Goal: Find specific page/section: Find specific page/section

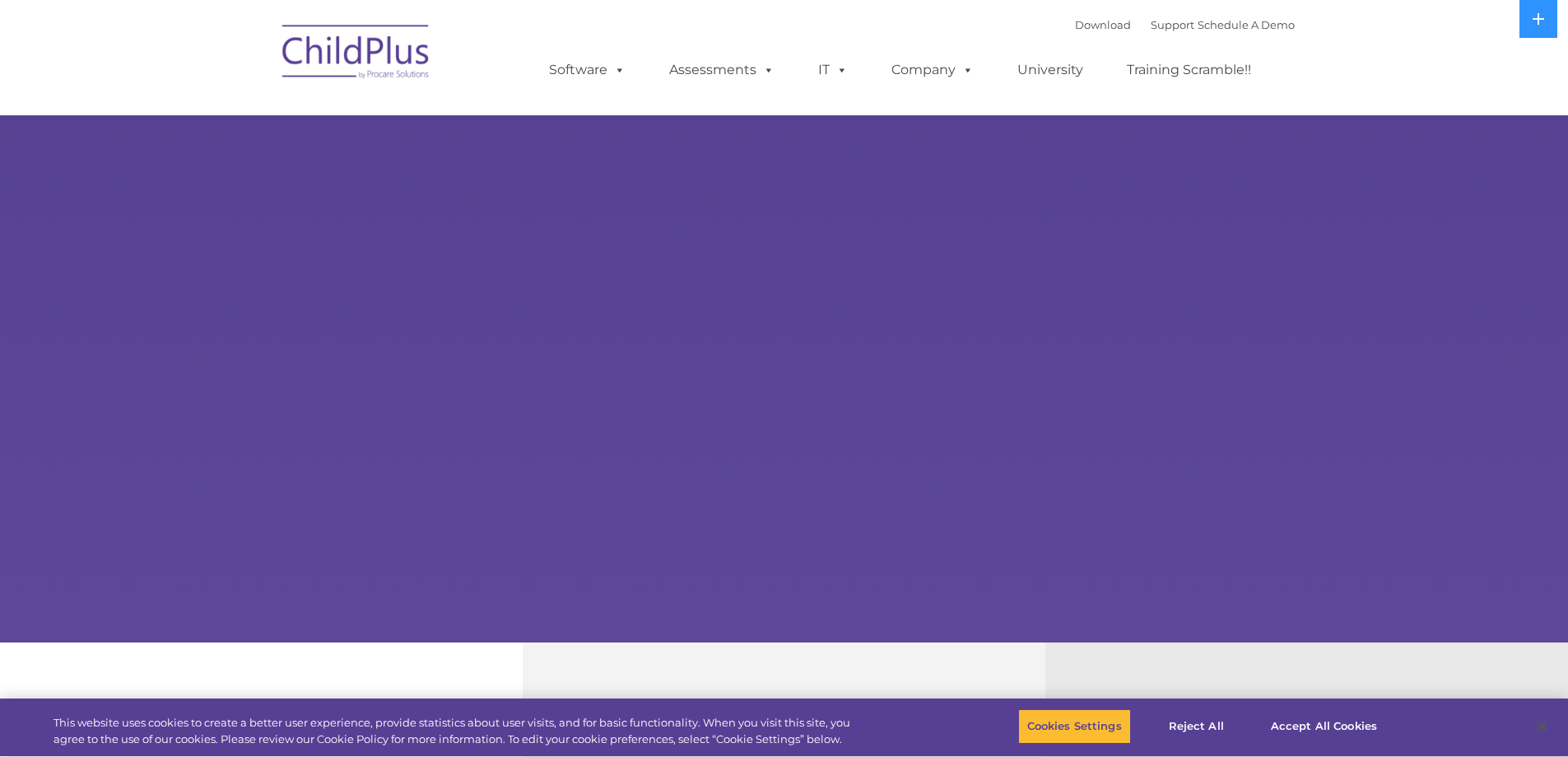
select select "MEDIUM"
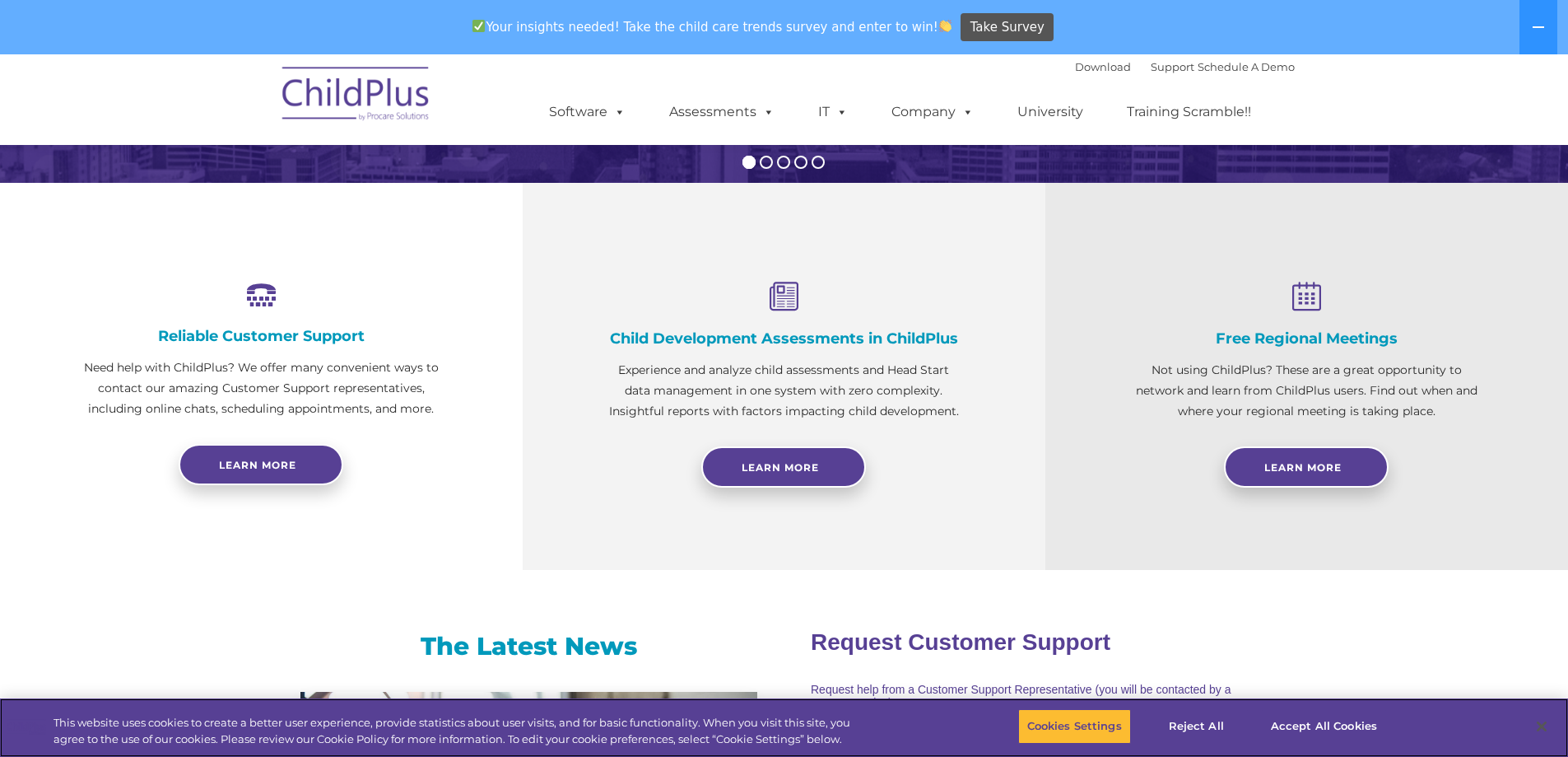
scroll to position [517, 0]
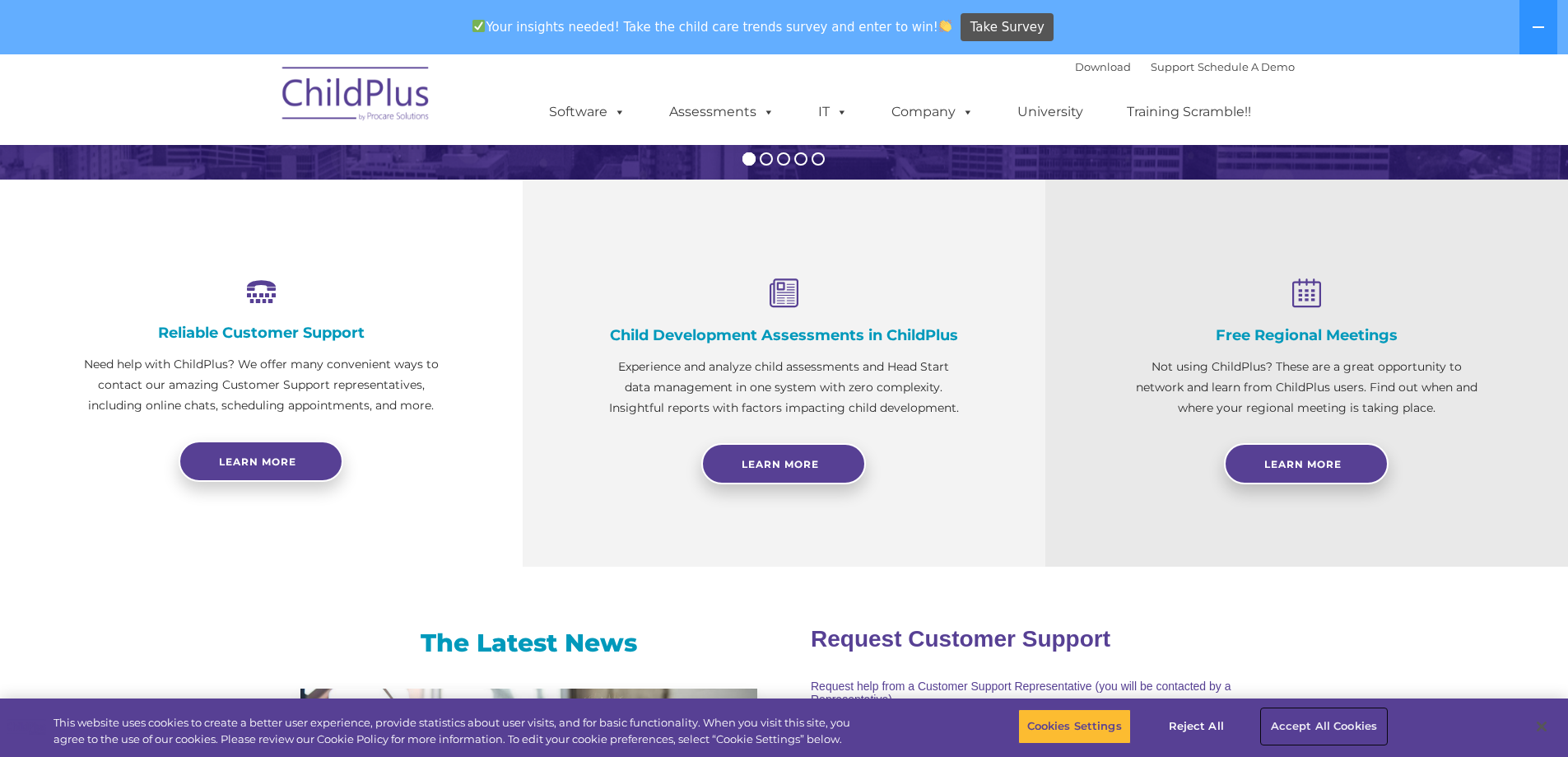
click at [1315, 727] on button "Accept All Cookies" at bounding box center [1324, 726] width 124 height 34
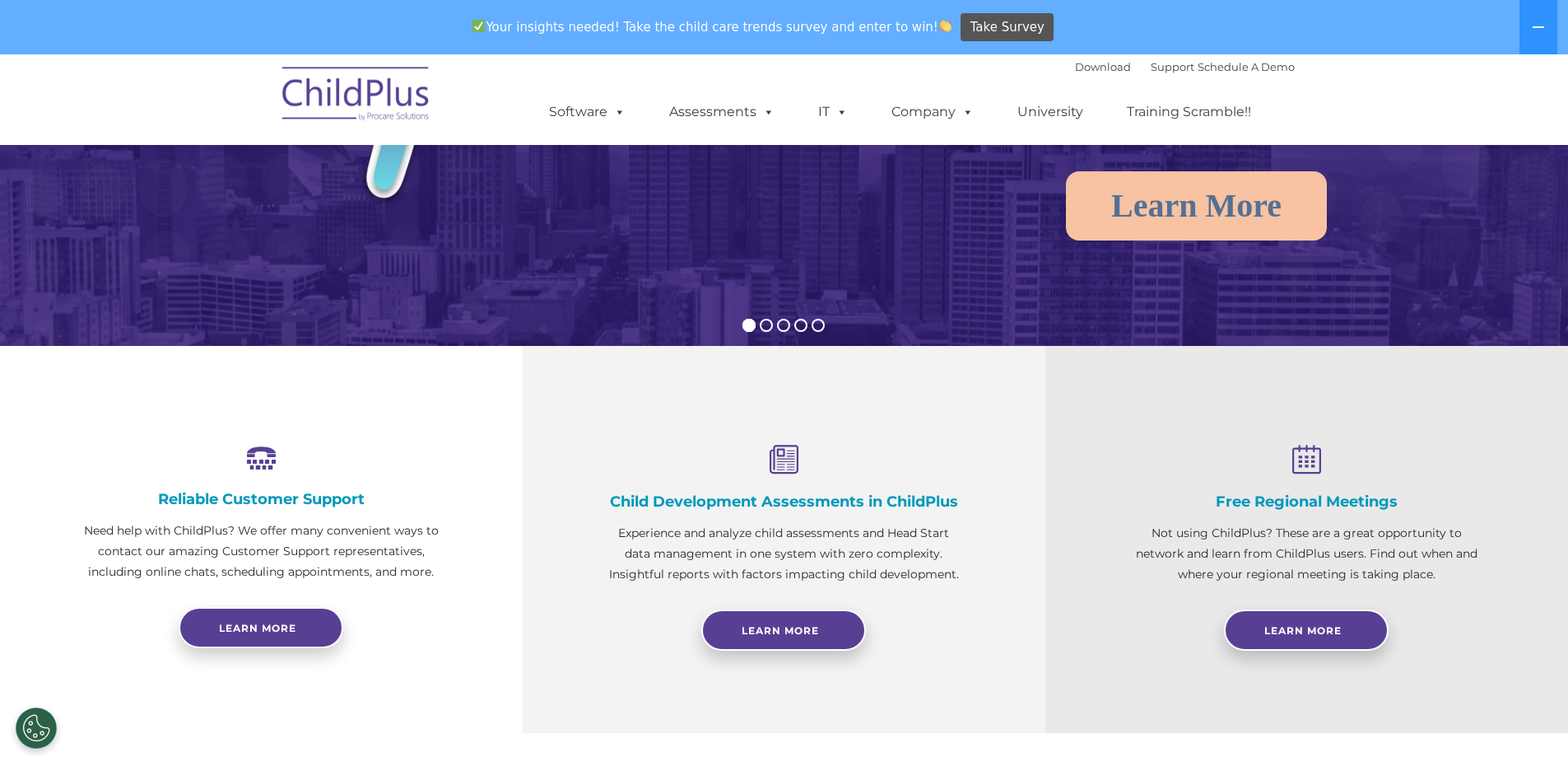
scroll to position [0, 0]
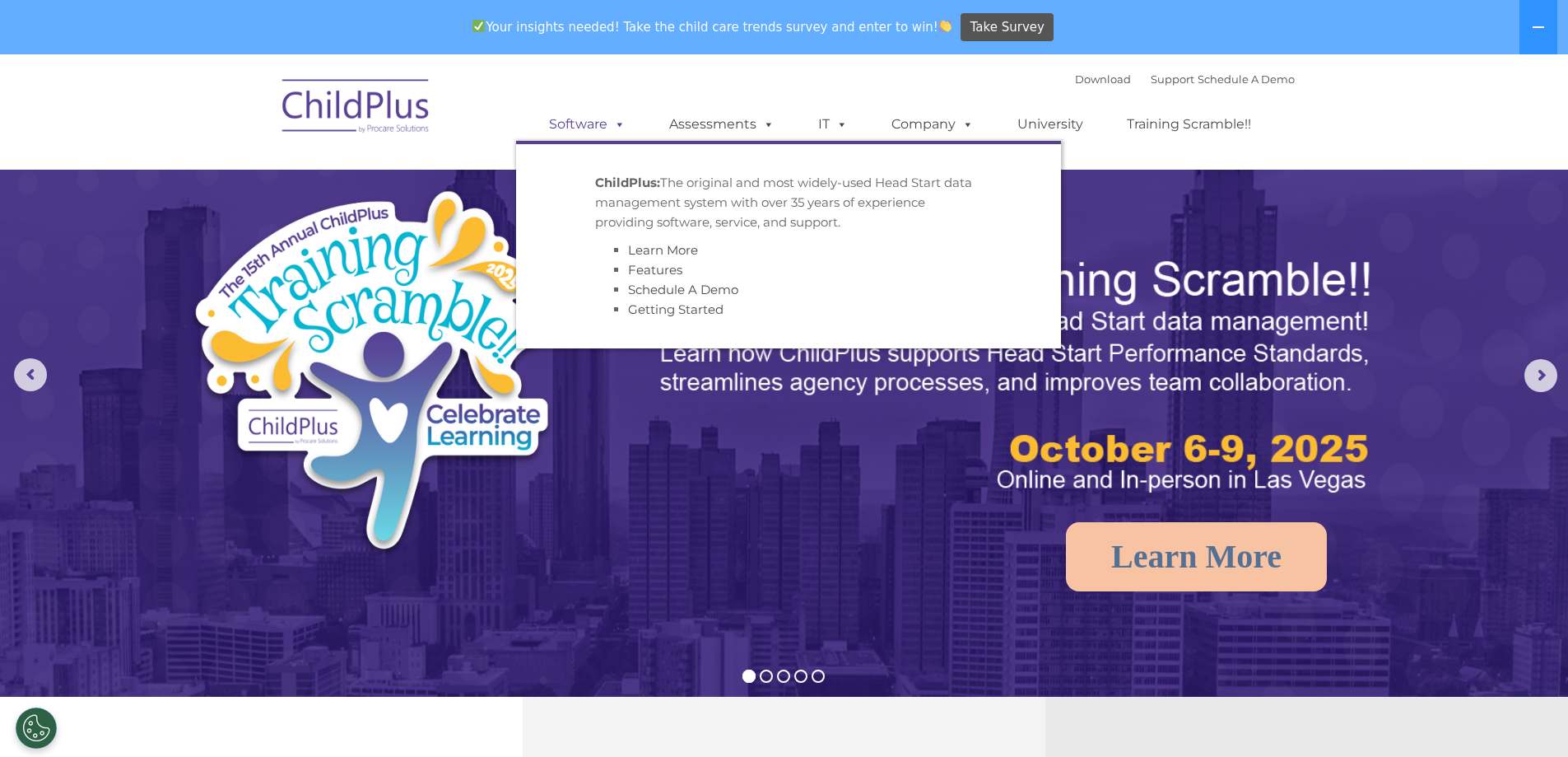
click at [569, 127] on link "Software" at bounding box center [587, 124] width 109 height 32
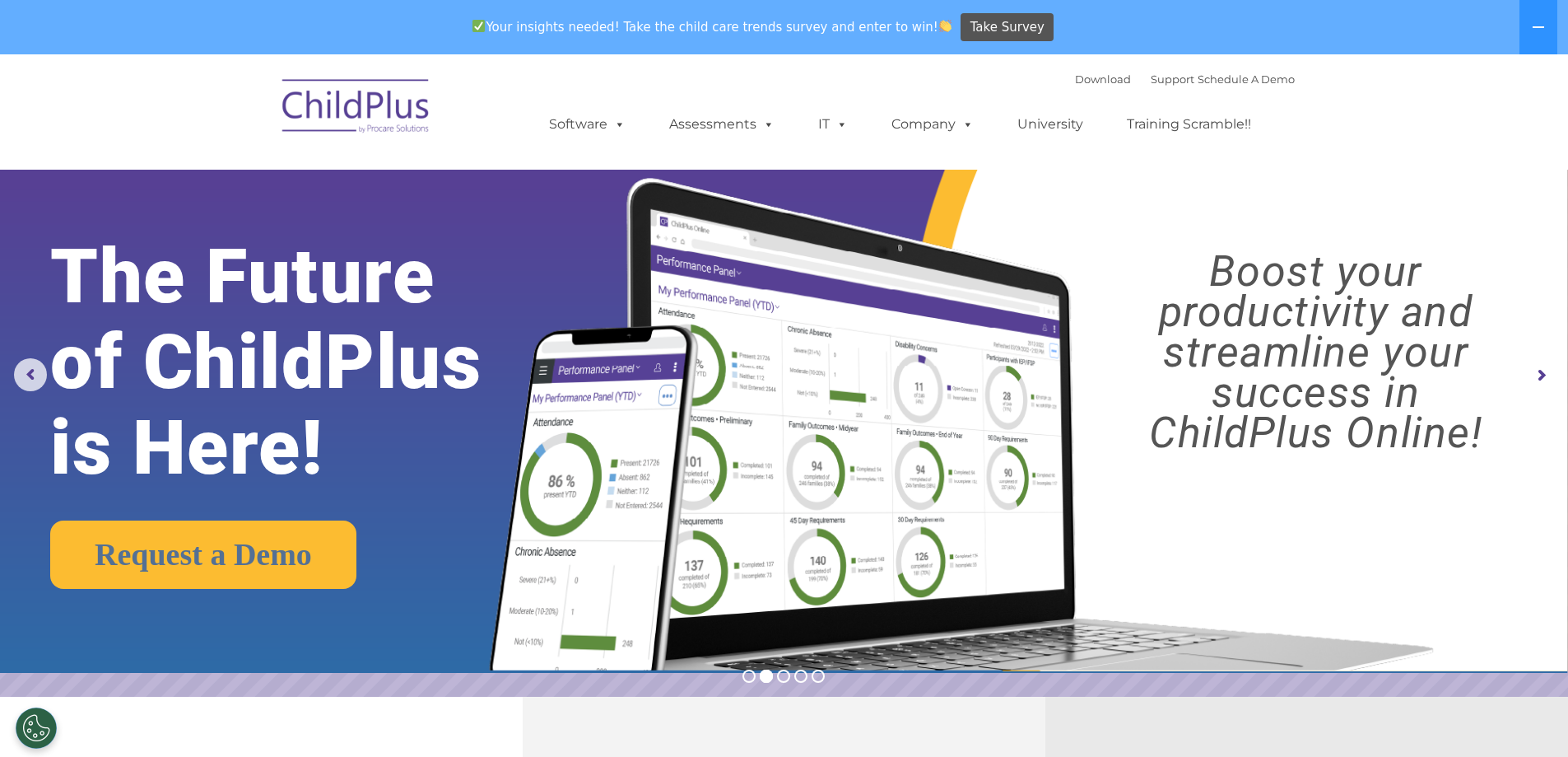
click at [344, 447] on rs-layer "The Future of ChildPlus is Here!" at bounding box center [300, 362] width 500 height 257
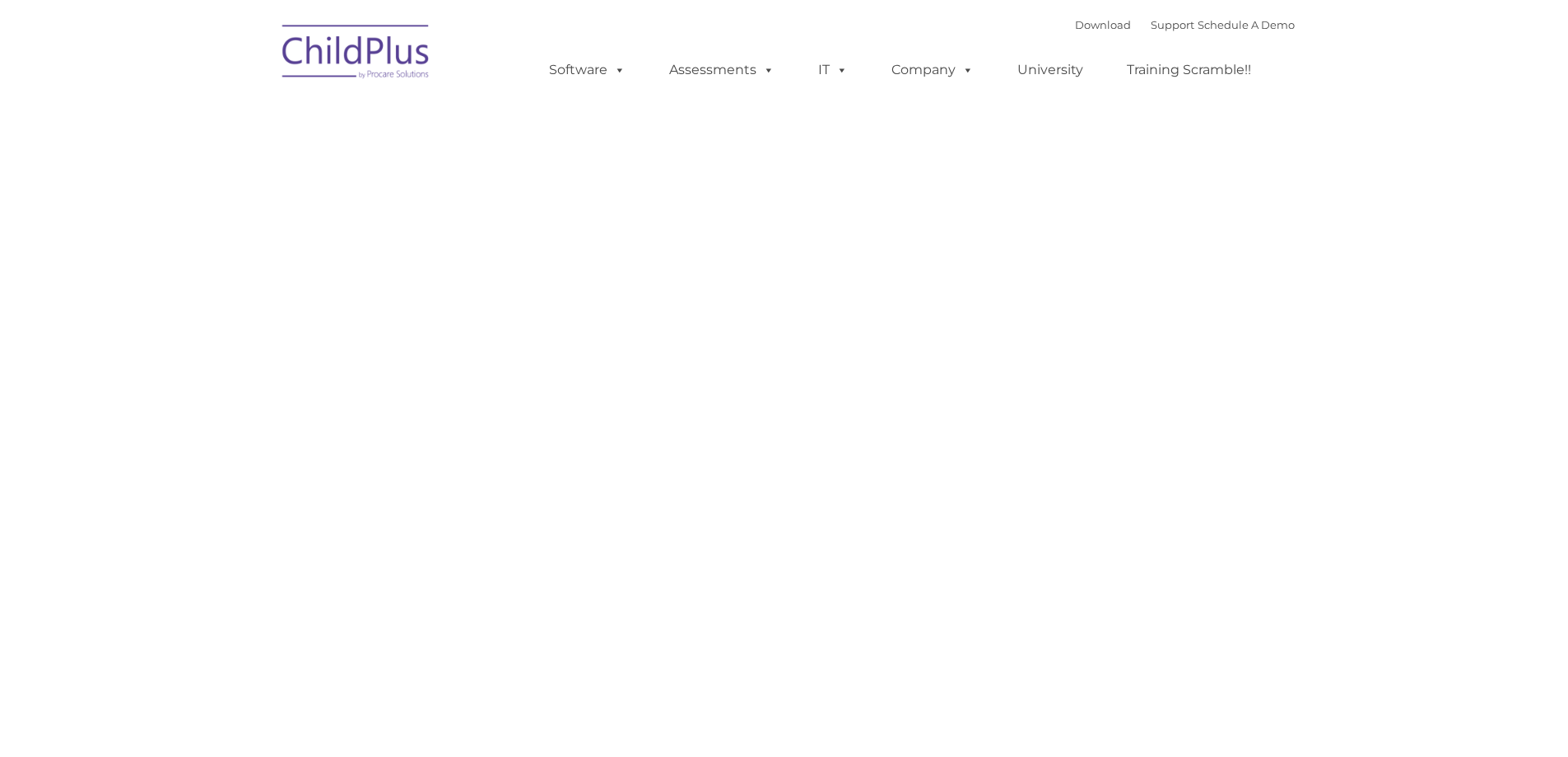
type input ""
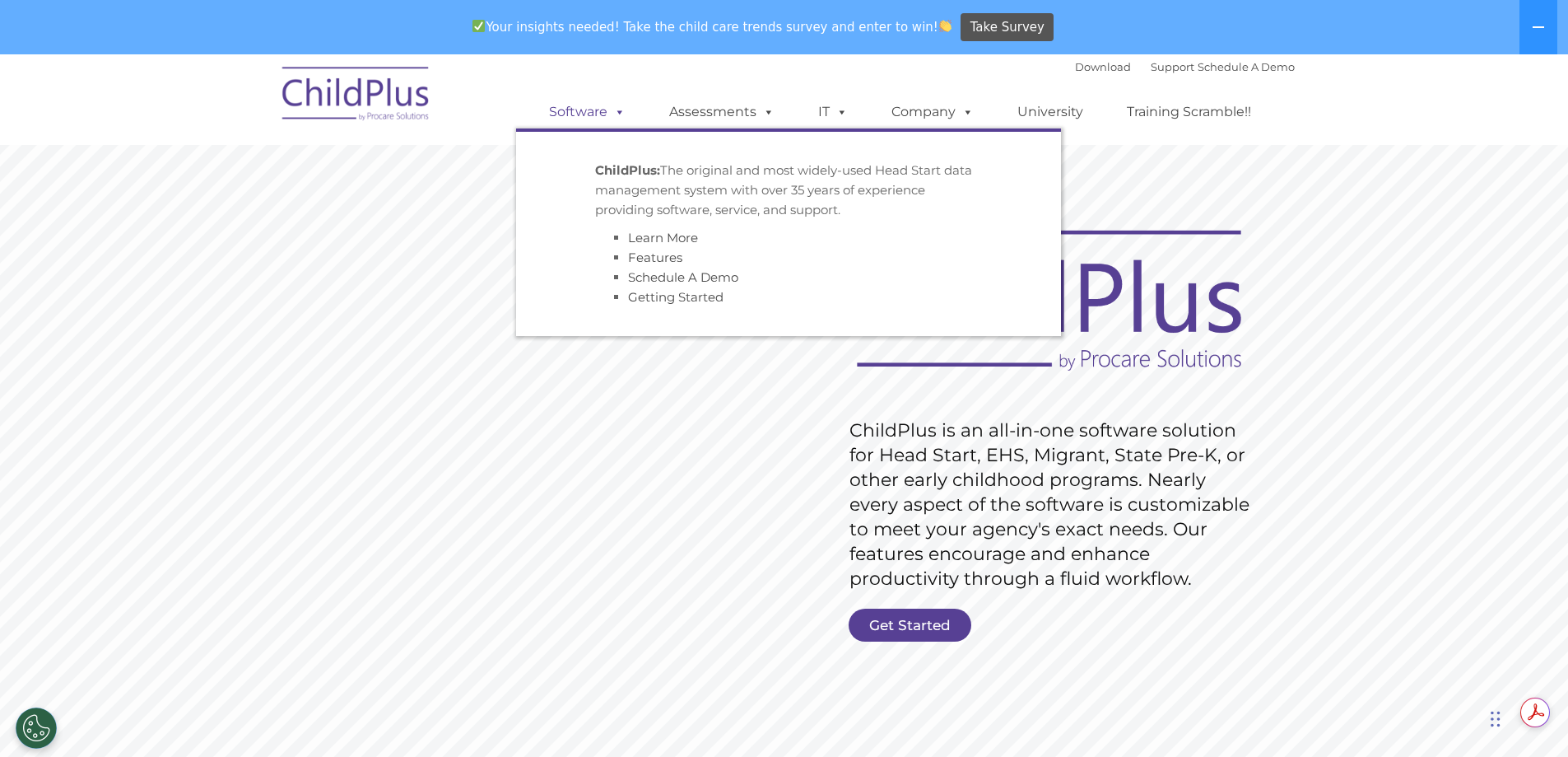
click at [605, 113] on link "Software" at bounding box center [587, 111] width 109 height 32
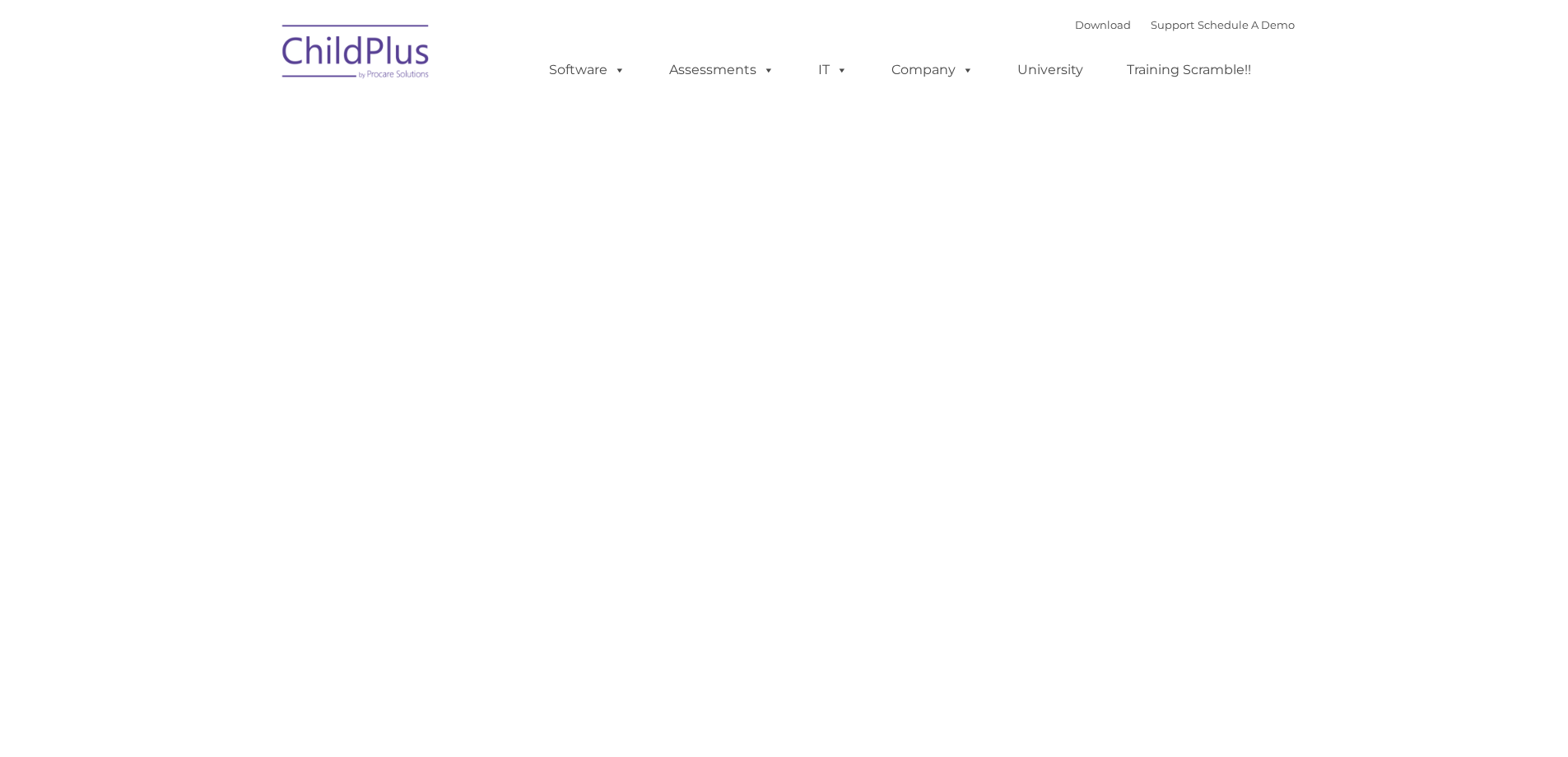
click at [751, 361] on div "Request Pricing ChildPlus is an all-in-one software solution for Head Start, EH…" at bounding box center [784, 449] width 996 height 741
type input ""
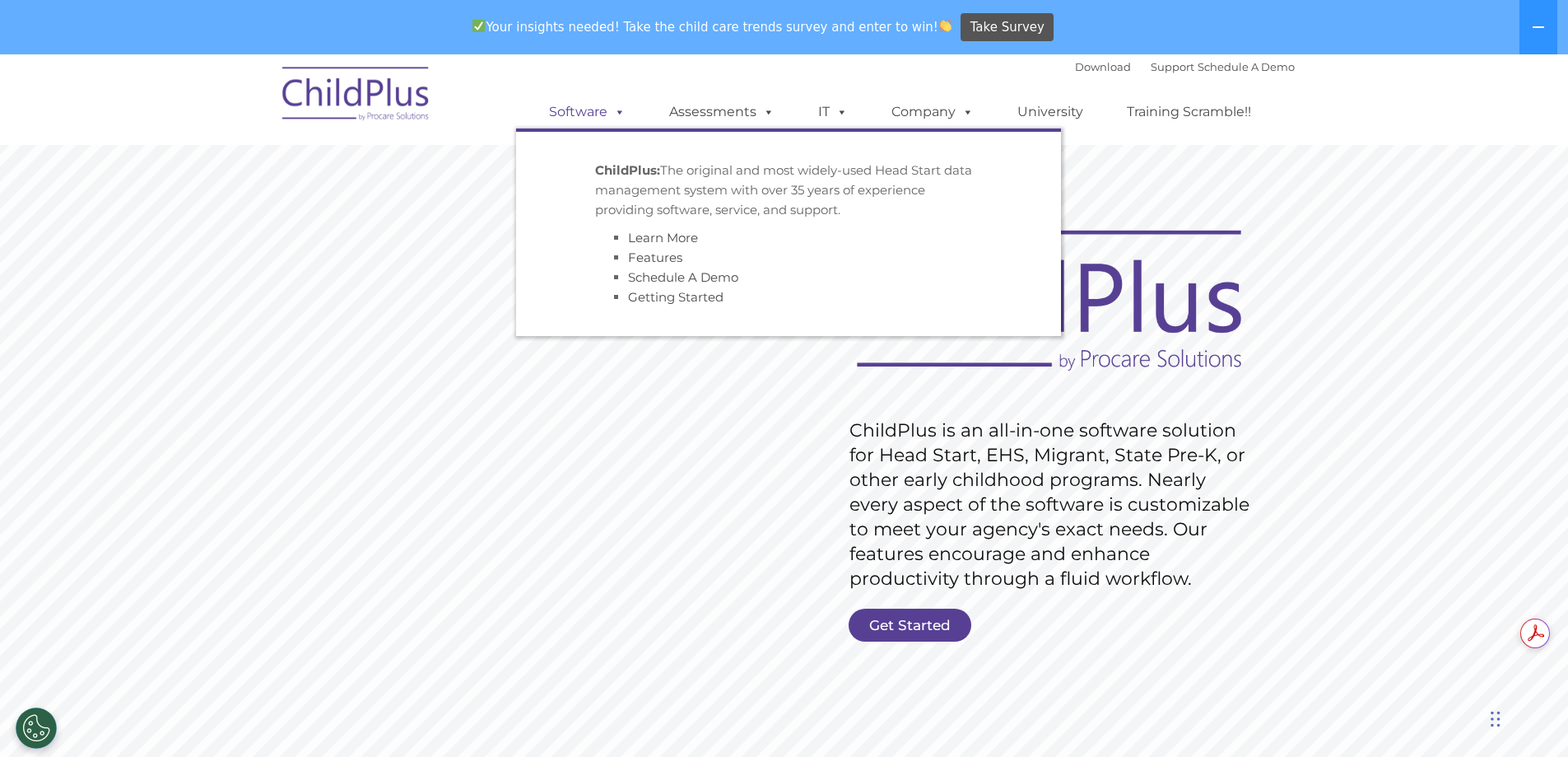
click at [589, 117] on link "Software" at bounding box center [587, 111] width 109 height 32
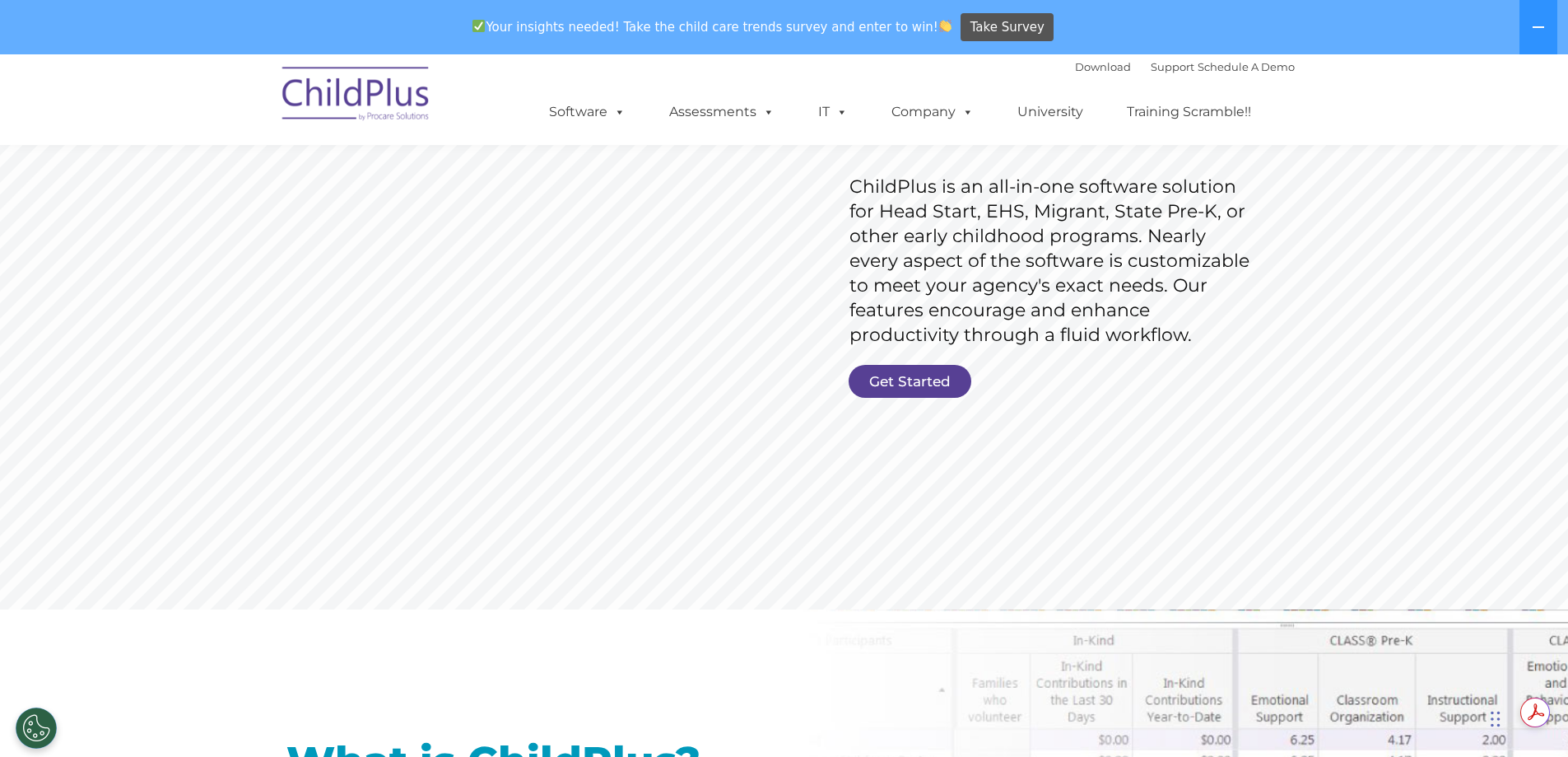
scroll to position [247, 0]
click at [935, 370] on link "Get Started" at bounding box center [909, 378] width 123 height 32
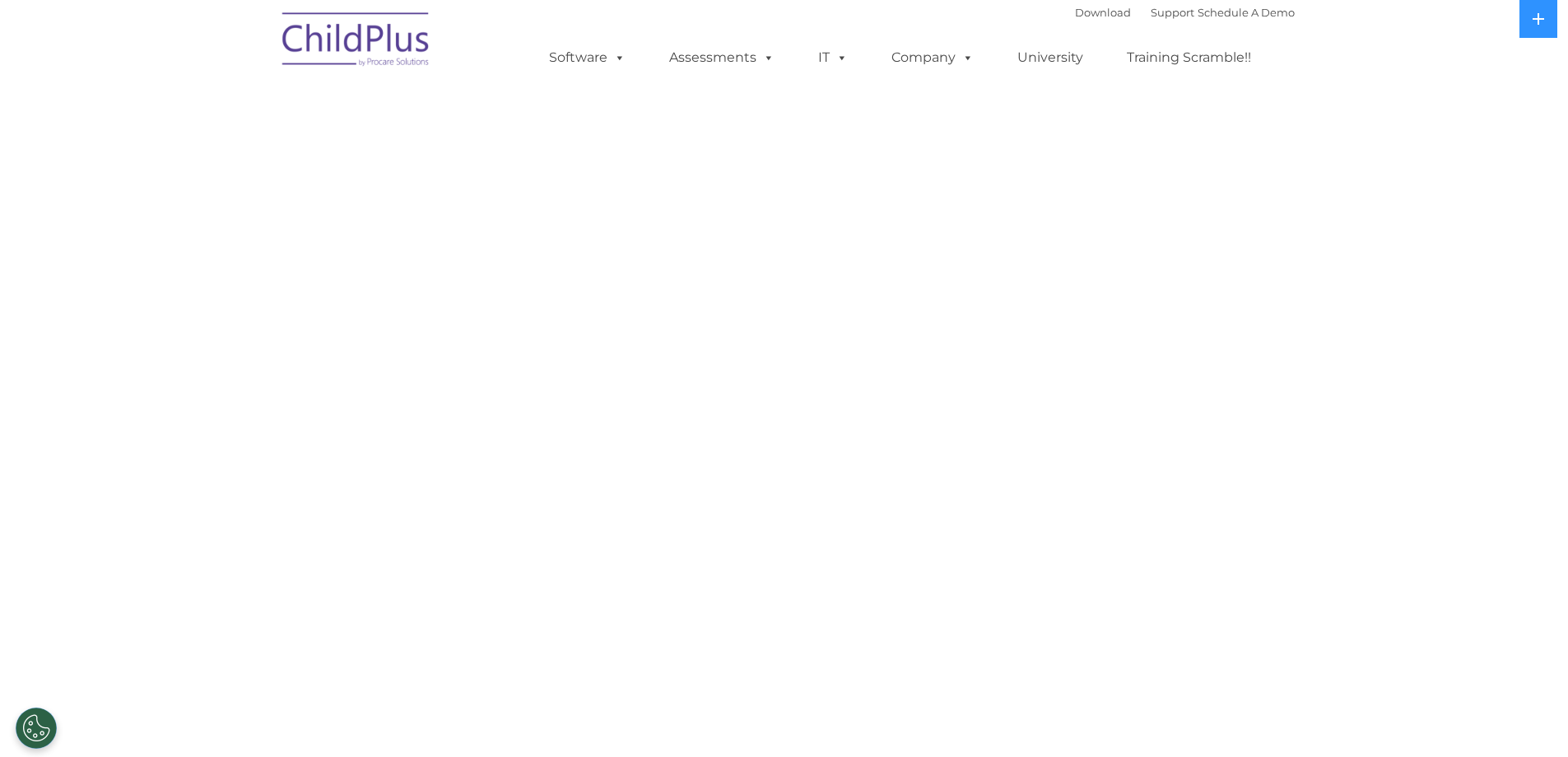
select select "MEDIUM"
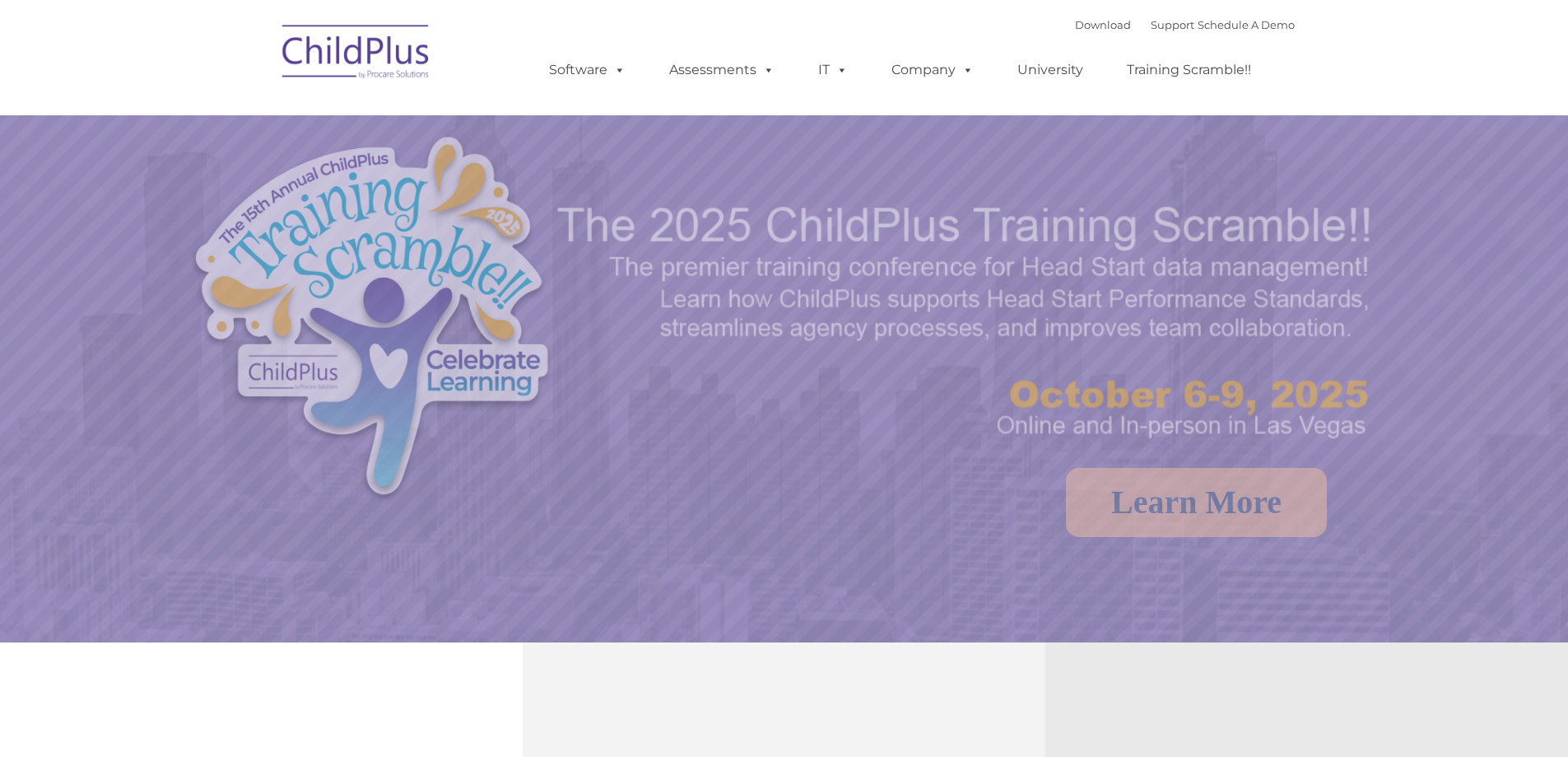
select select "MEDIUM"
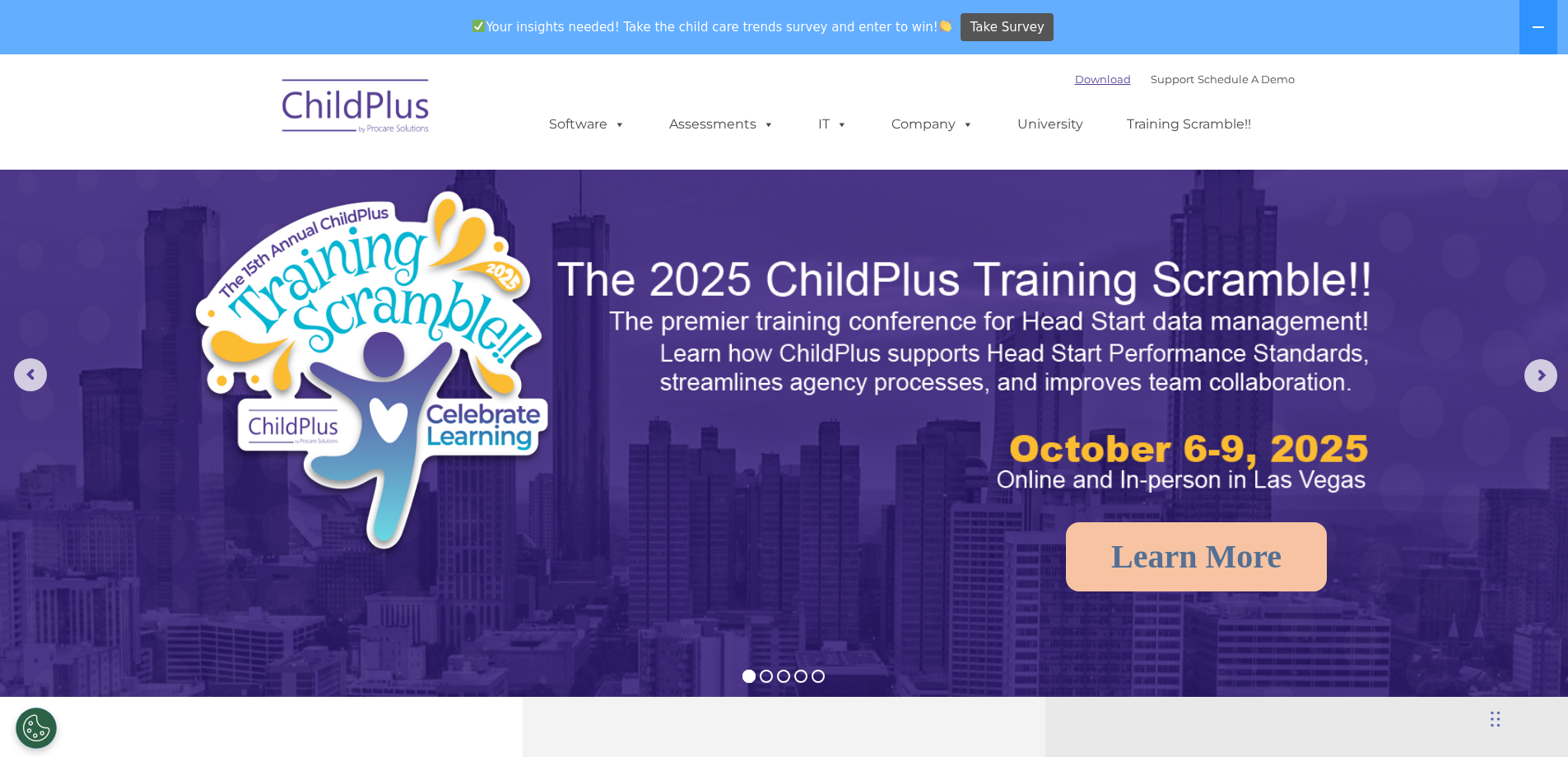
click at [1090, 78] on link "Download" at bounding box center [1103, 79] width 56 height 13
